Goal: Task Accomplishment & Management: Manage account settings

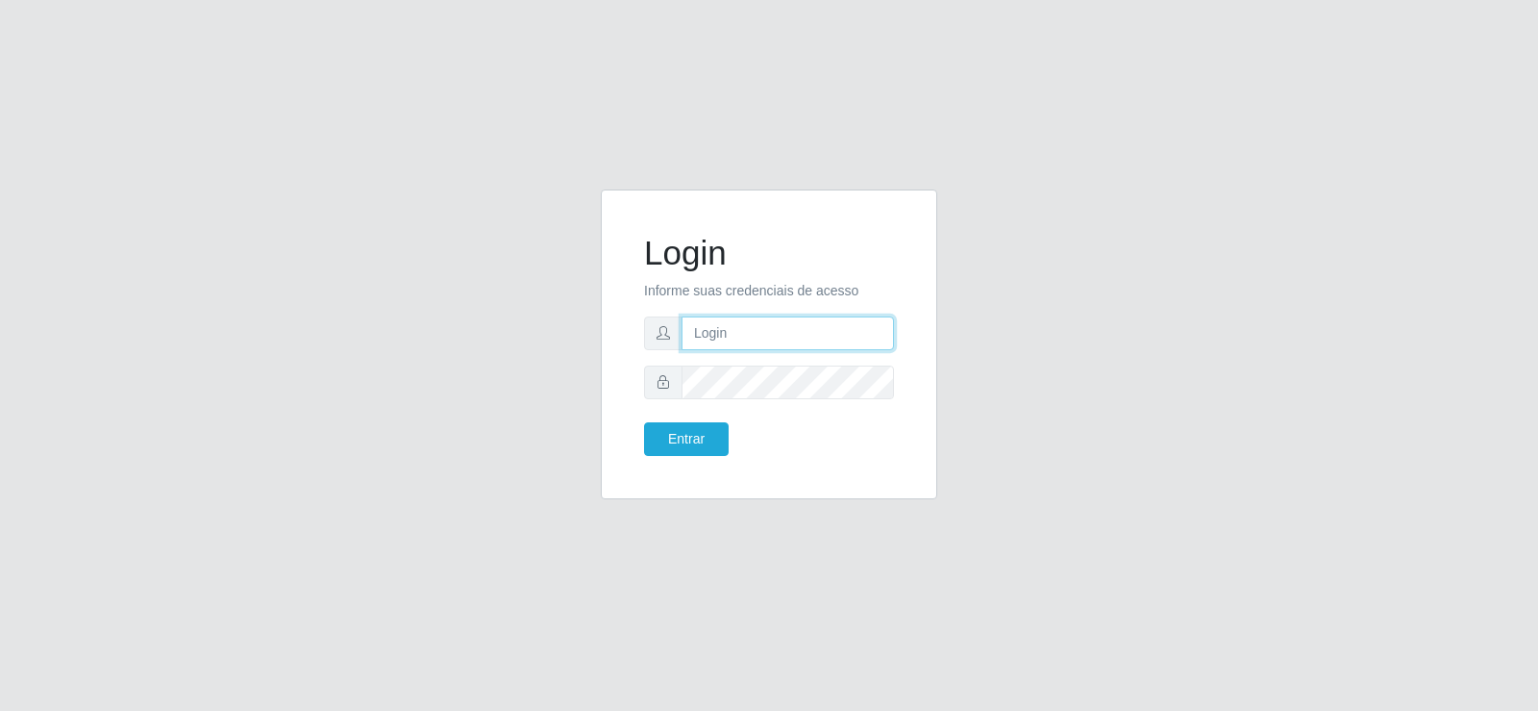
type input "[EMAIL_ADDRESS][DOMAIN_NAME]"
click at [771, 328] on input "[EMAIL_ADDRESS][DOMAIN_NAME]" at bounding box center [788, 333] width 212 height 34
click at [771, 334] on input "[EMAIL_ADDRESS][DOMAIN_NAME]" at bounding box center [788, 333] width 212 height 34
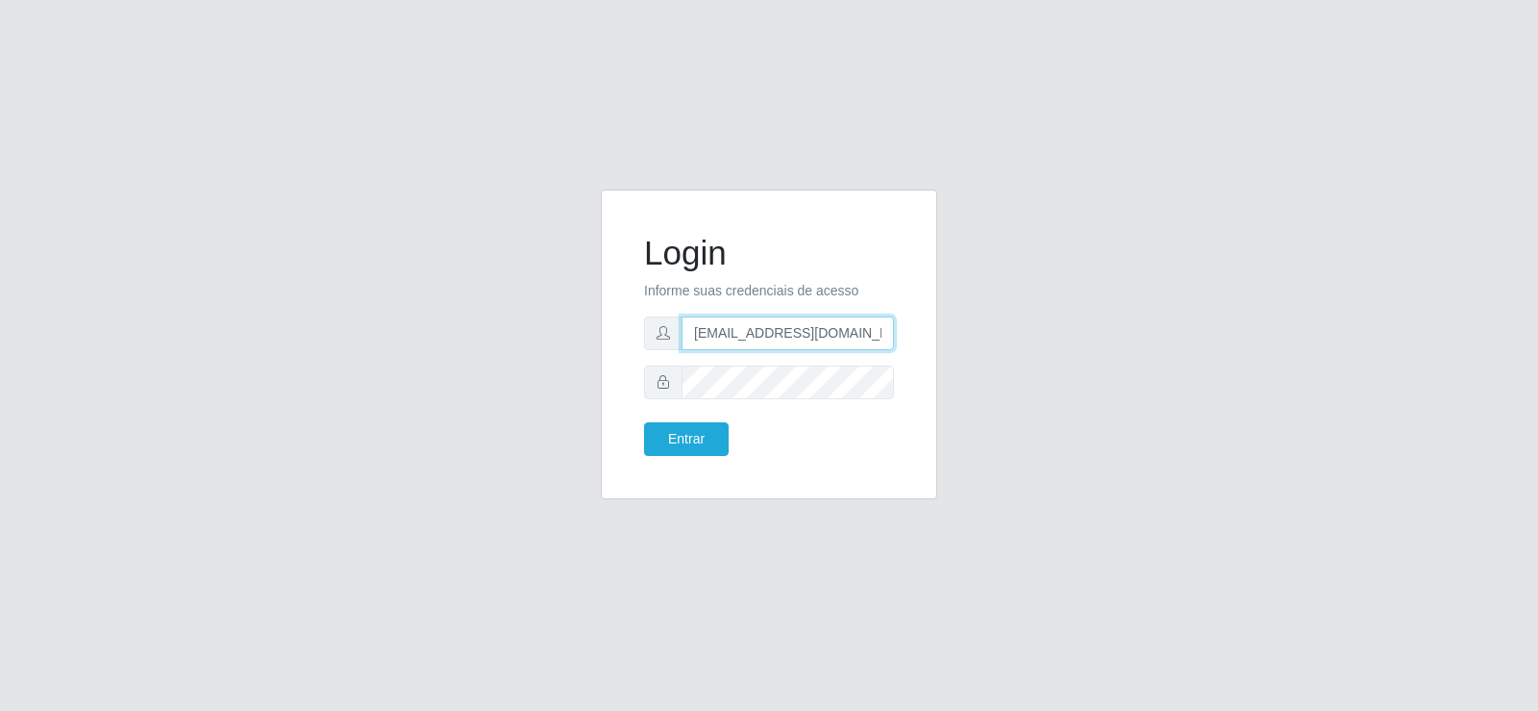
click at [771, 334] on input "[EMAIL_ADDRESS][DOMAIN_NAME]" at bounding box center [788, 333] width 212 height 34
type input "[EMAIL_ADDRESS][DOMAIN_NAME]"
click at [594, 390] on div "Login Informe suas credenciais de acesso [EMAIL_ADDRESS][DOMAIN_NAME] Entrar" at bounding box center [769, 355] width 365 height 333
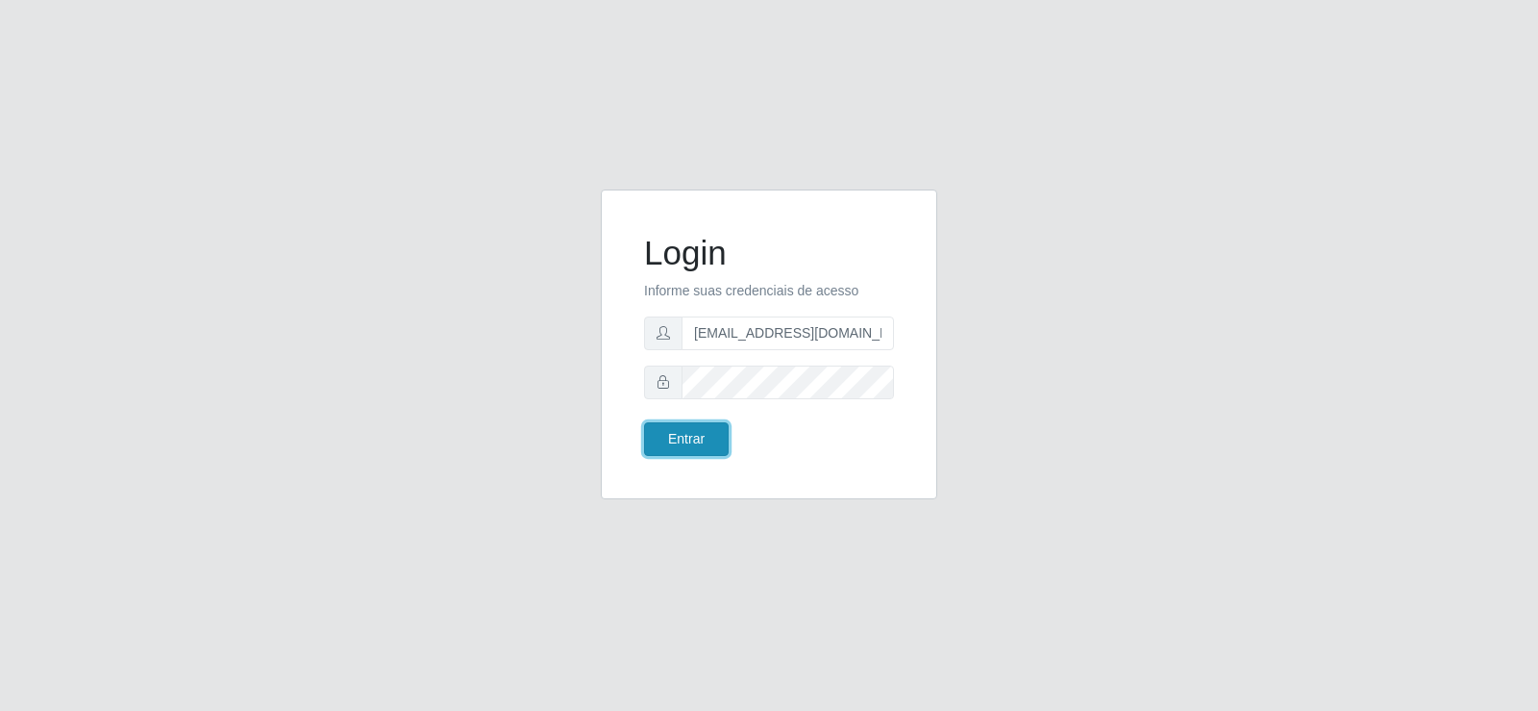
click at [660, 426] on button "Entrar" at bounding box center [686, 439] width 85 height 34
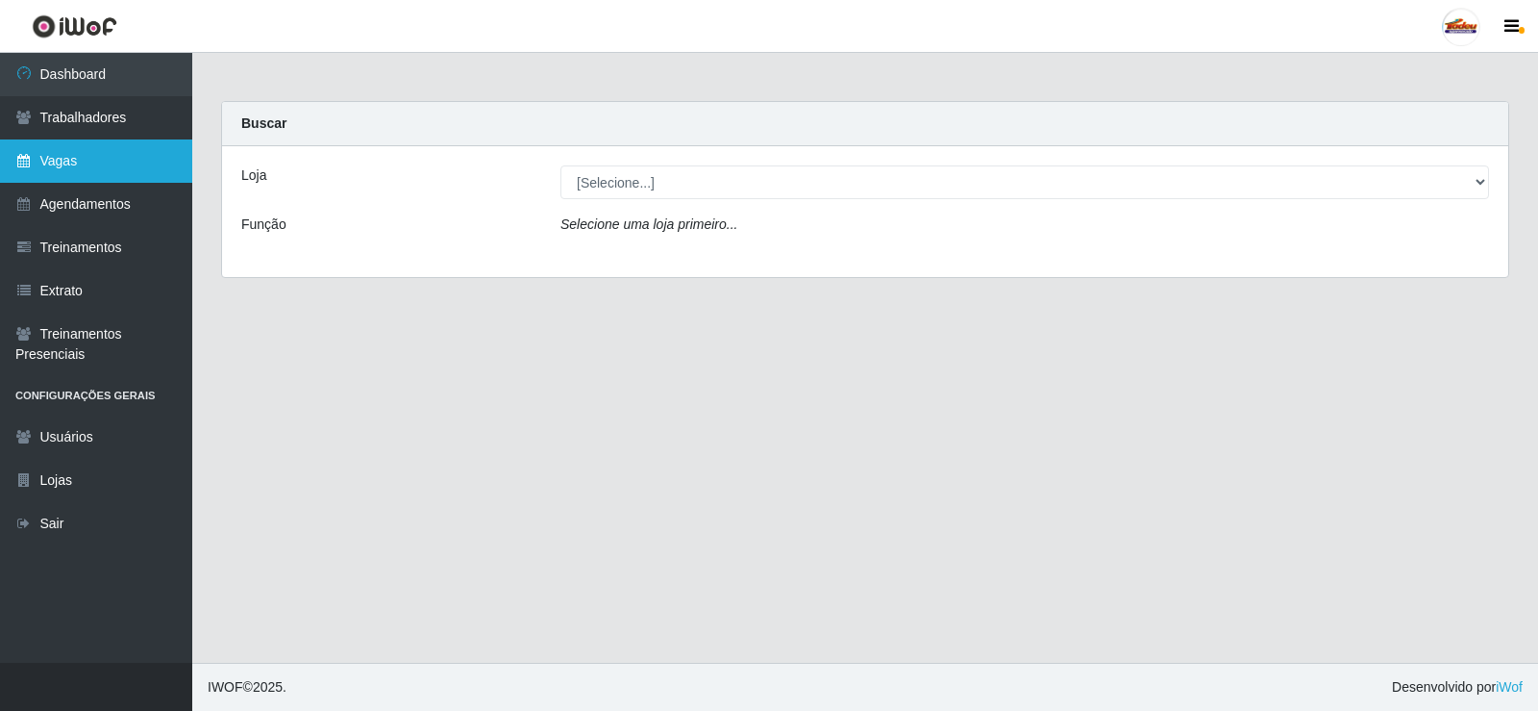
click at [56, 147] on link "Vagas" at bounding box center [96, 160] width 192 height 43
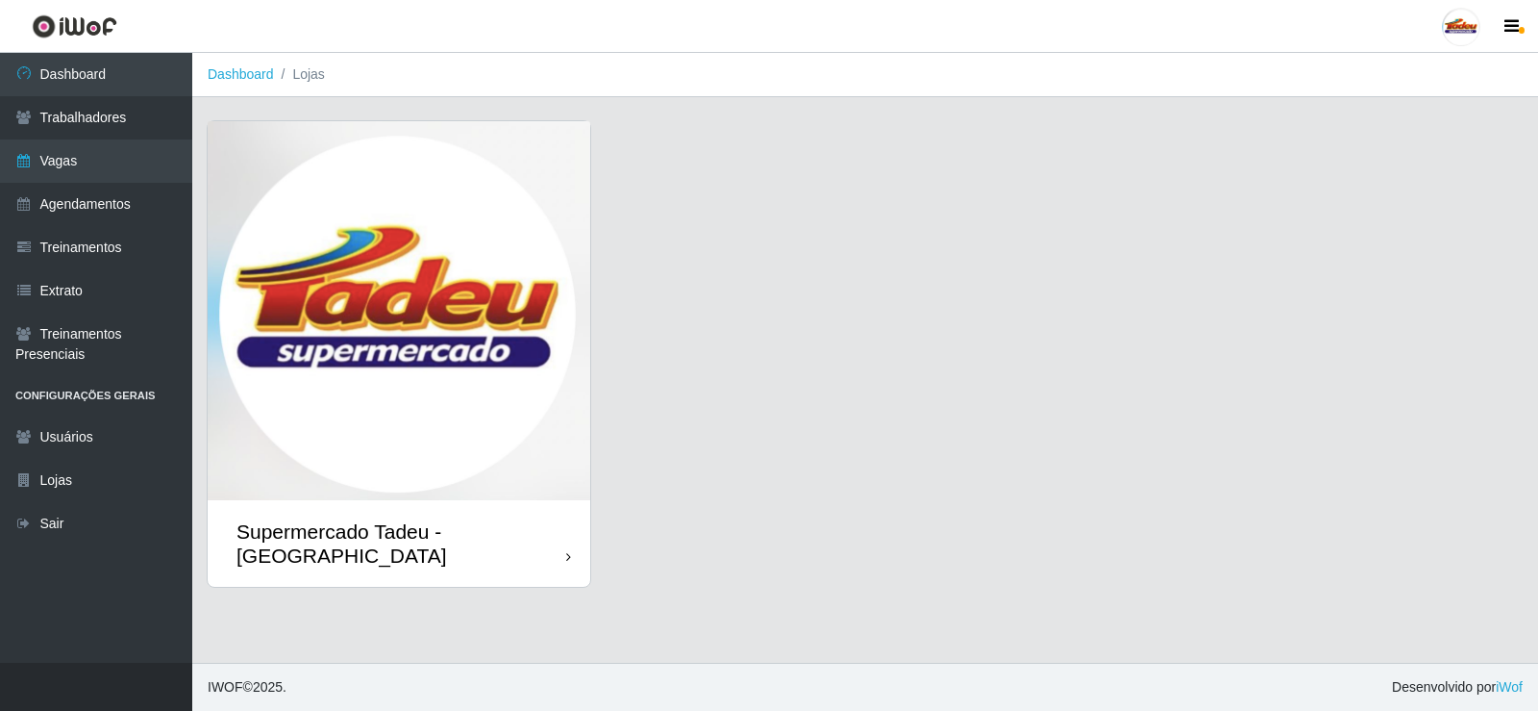
click at [432, 320] on img at bounding box center [399, 310] width 383 height 379
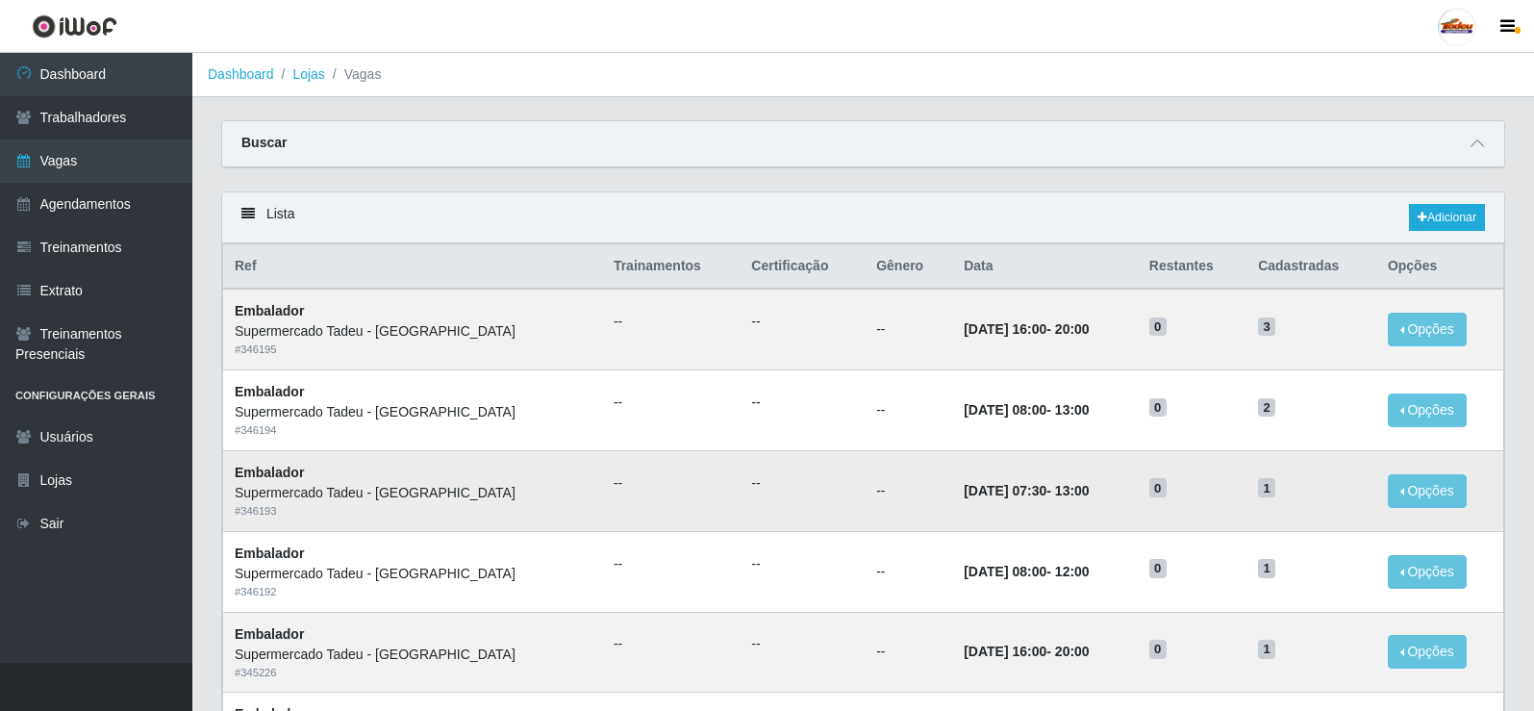
click at [952, 503] on td "[DATE] 07:30 - 13:00" at bounding box center [1045, 490] width 186 height 81
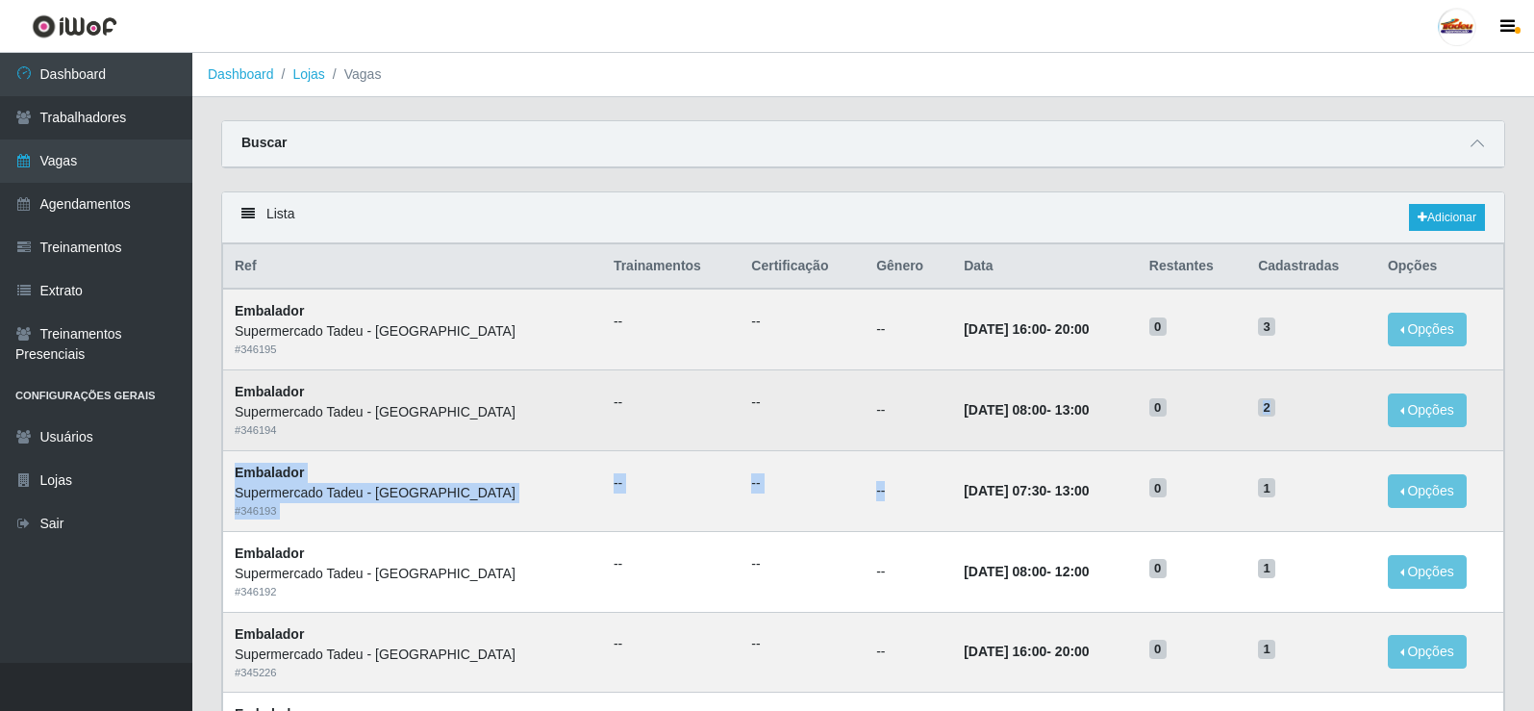
drag, startPoint x: 889, startPoint y: 485, endPoint x: 1267, endPoint y: 398, distance: 387.6
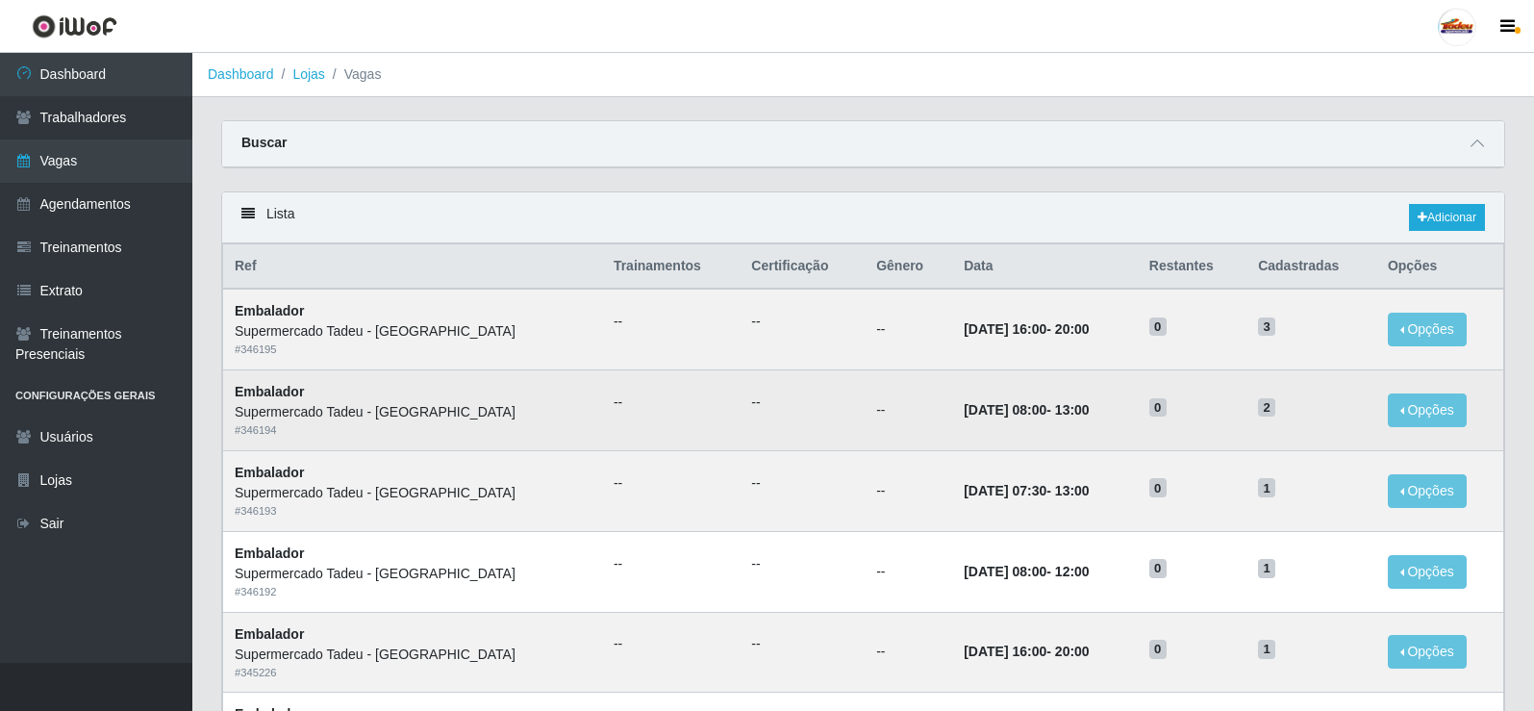
click at [1257, 374] on td "2" at bounding box center [1311, 410] width 130 height 81
